Goal: Find specific fact: Find specific fact

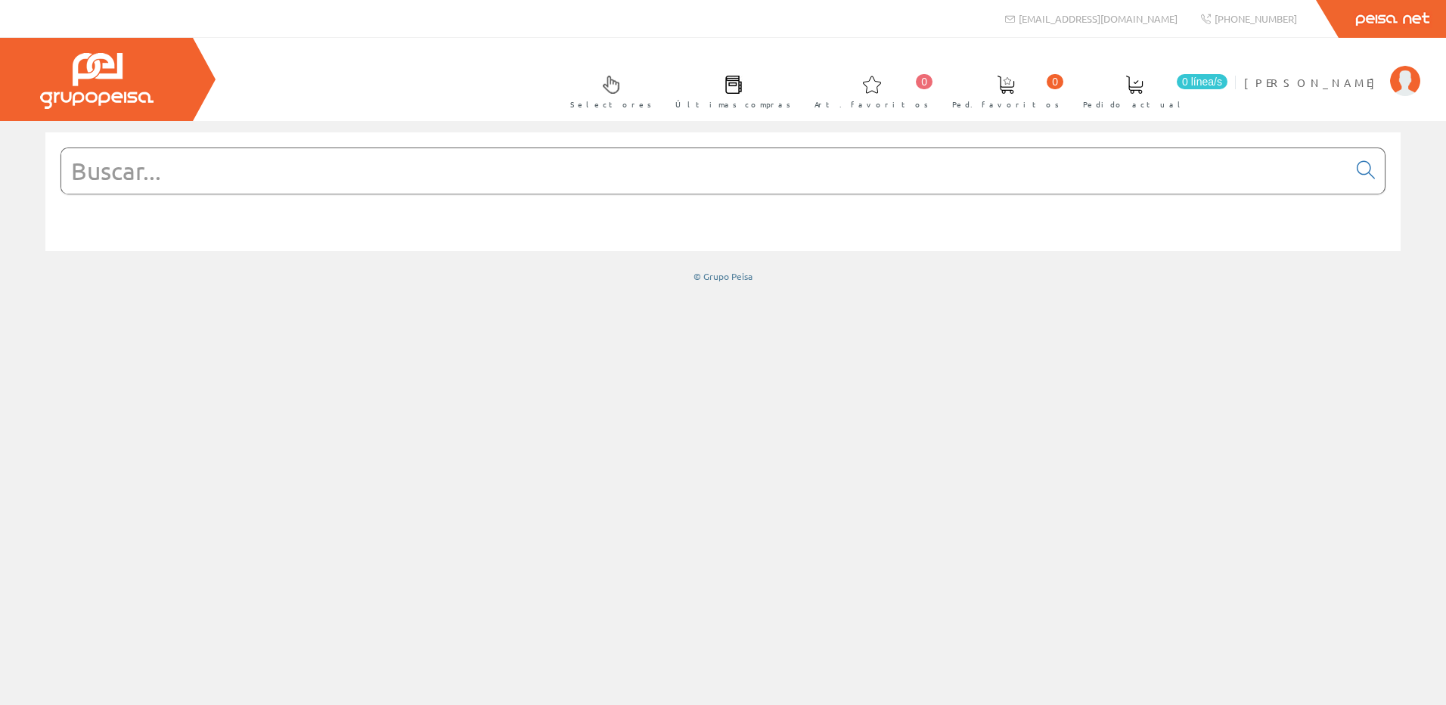
click at [226, 163] on input "text" at bounding box center [704, 170] width 1286 height 45
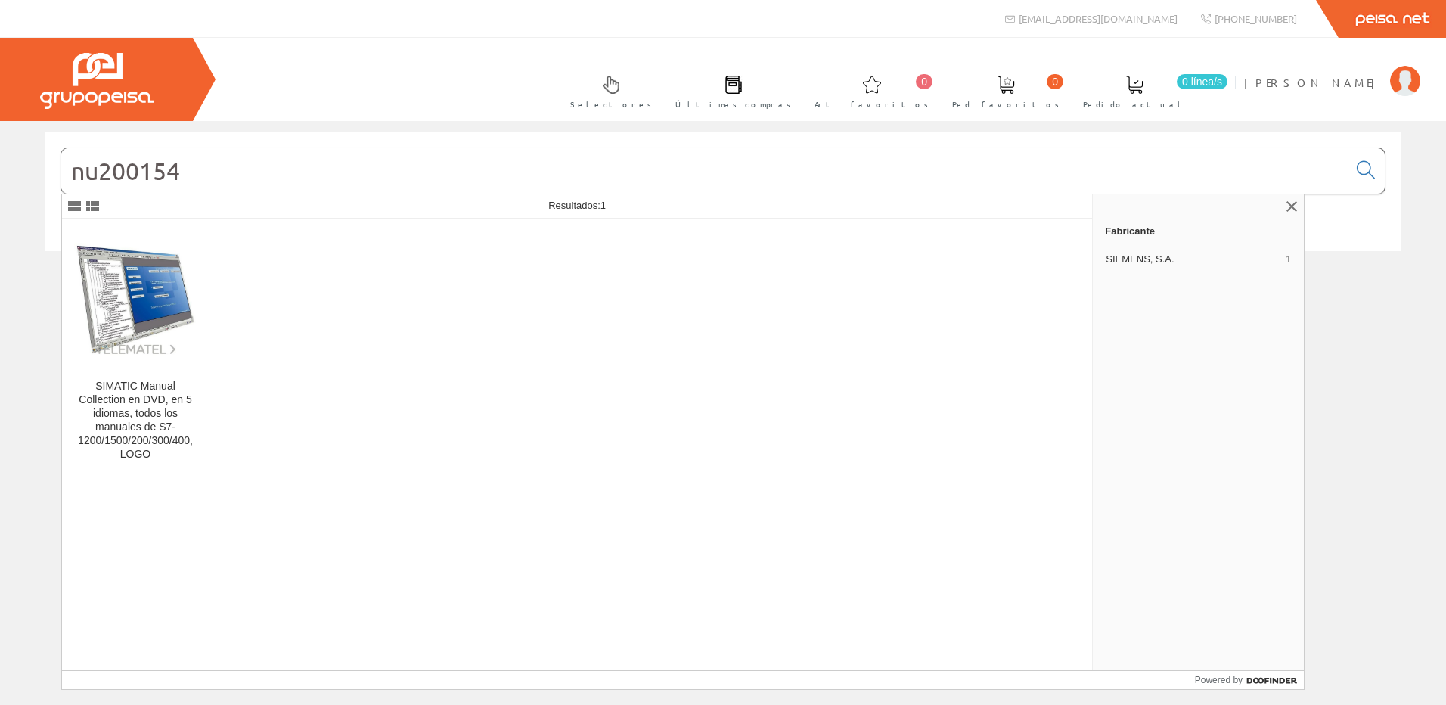
type input "nu200154"
